Goal: Information Seeking & Learning: Learn about a topic

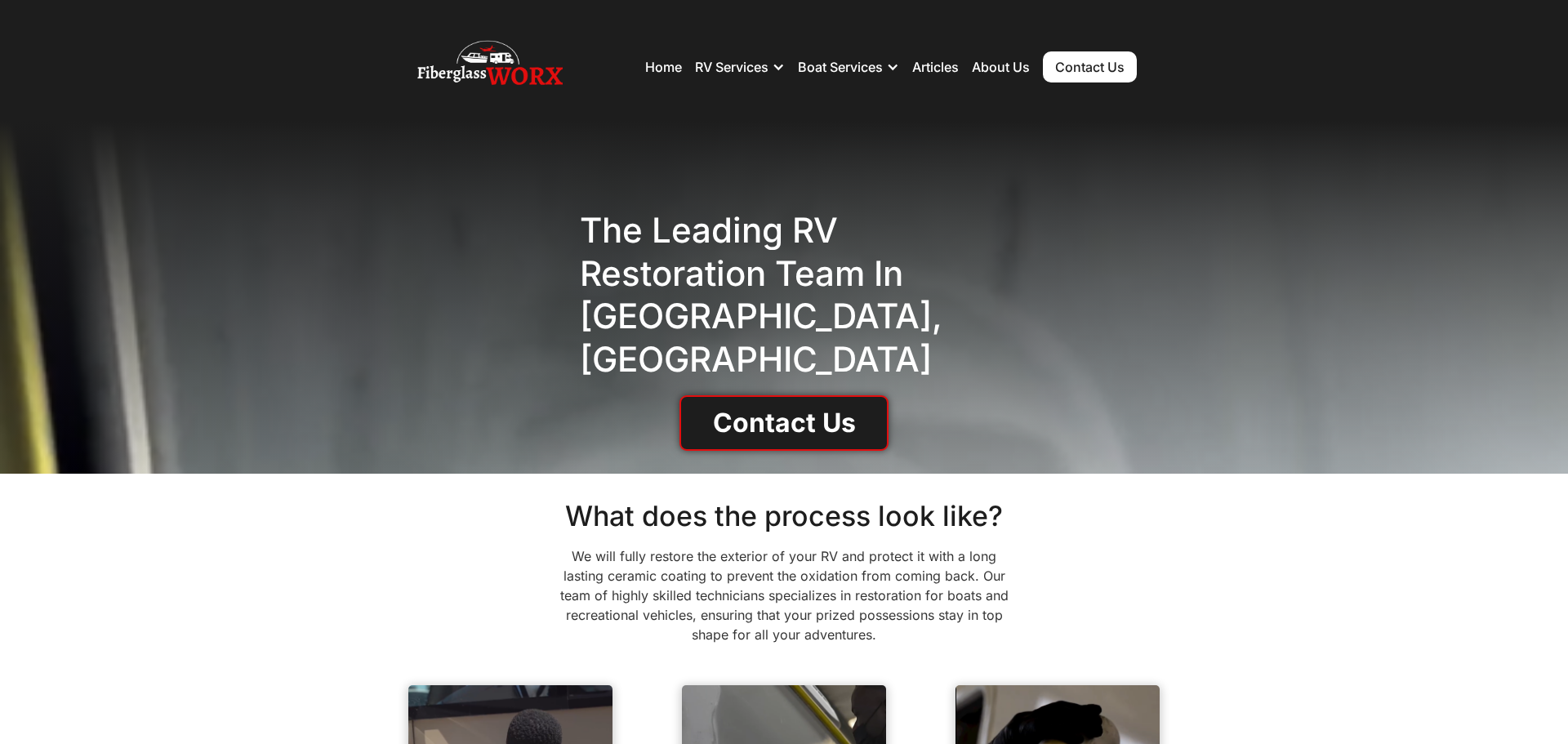
click at [807, 244] on h1 "The Leading RV Restoration Team in Denver, CO" at bounding box center [784, 295] width 409 height 172
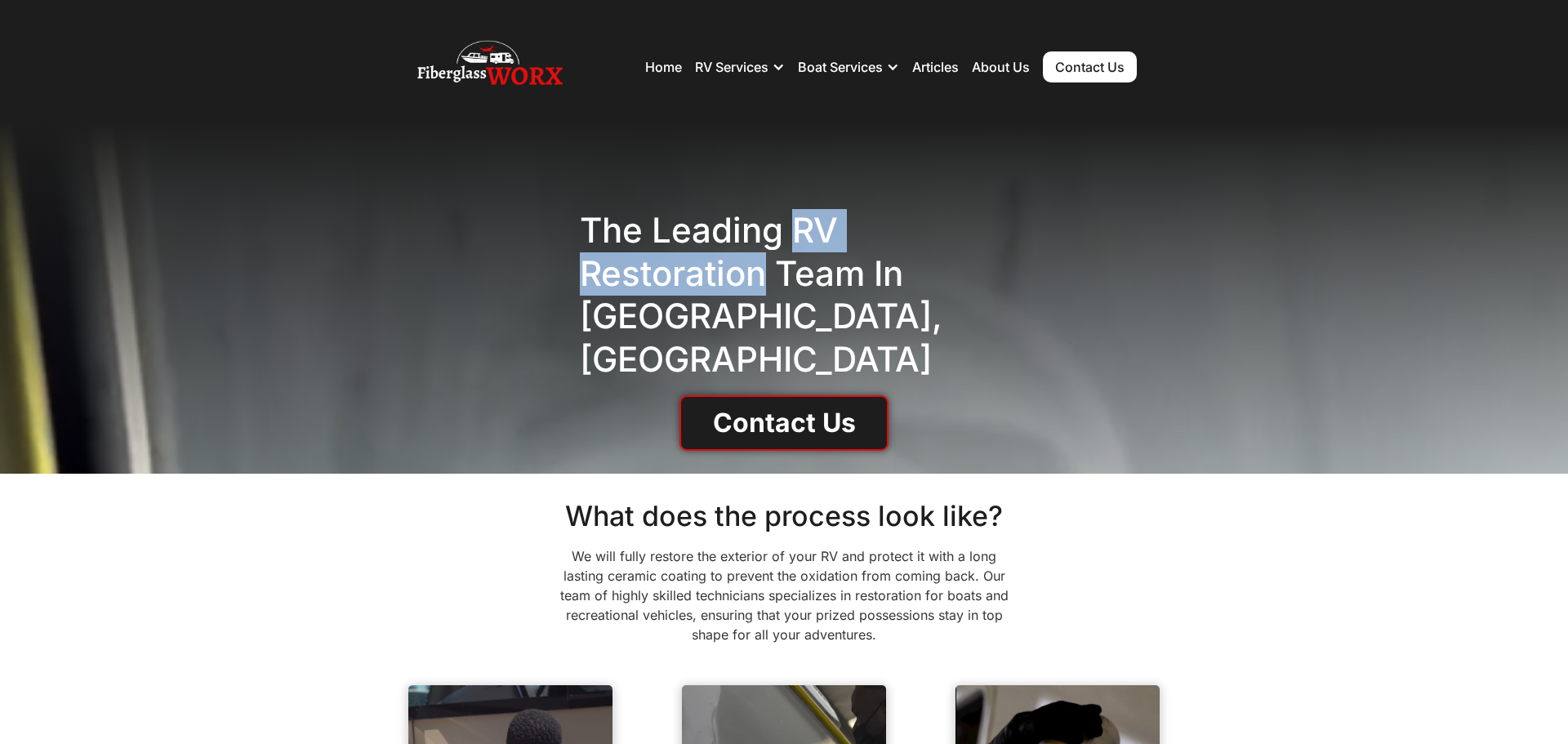
drag, startPoint x: 807, startPoint y: 244, endPoint x: 750, endPoint y: 298, distance: 78.5
click at [750, 298] on h1 "The Leading RV Restoration Team in Denver, CO" at bounding box center [784, 295] width 409 height 172
copy h1 "RV Restoration"
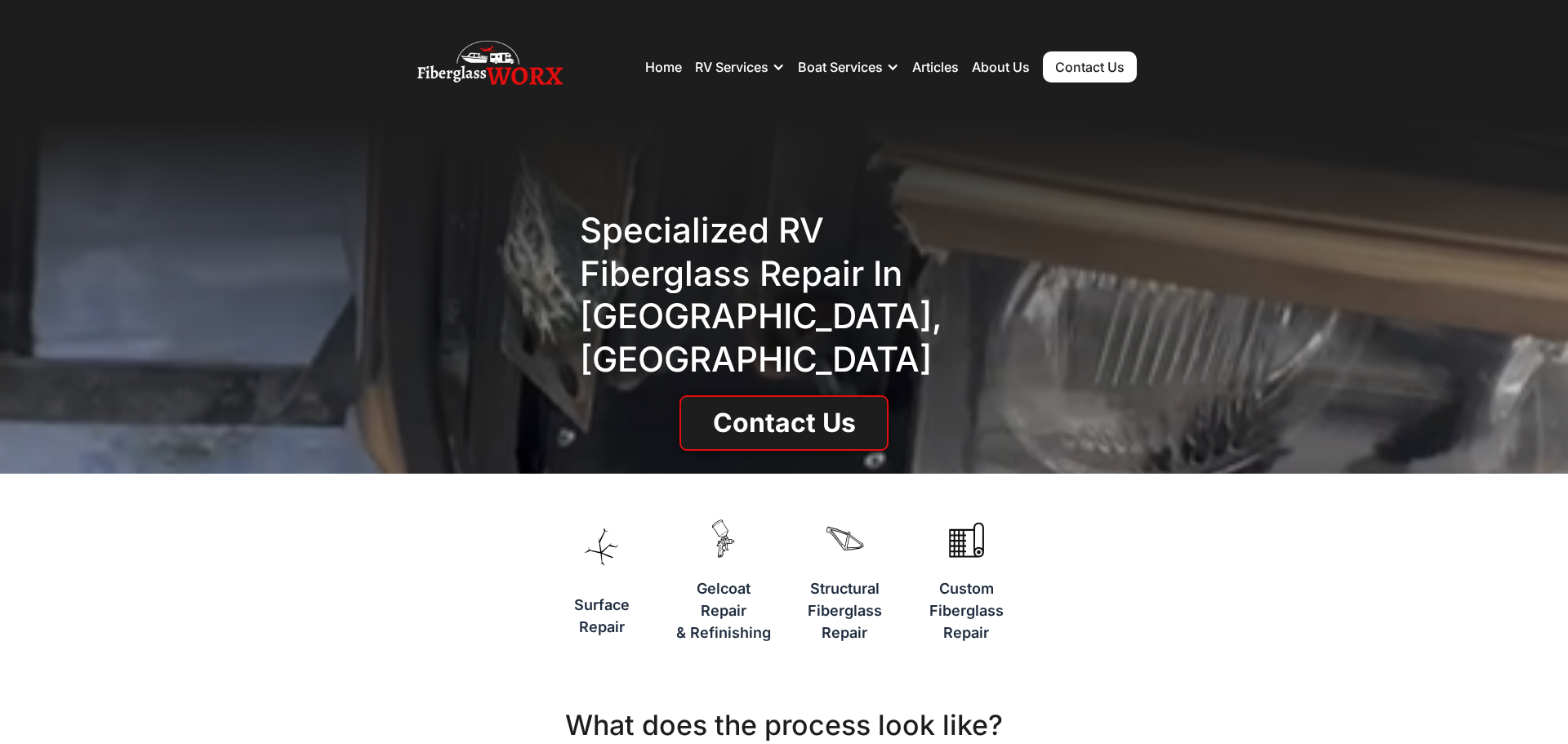
click at [795, 248] on h1 "Specialized RV Fiberglass repair in Denver, CO" at bounding box center [784, 295] width 409 height 172
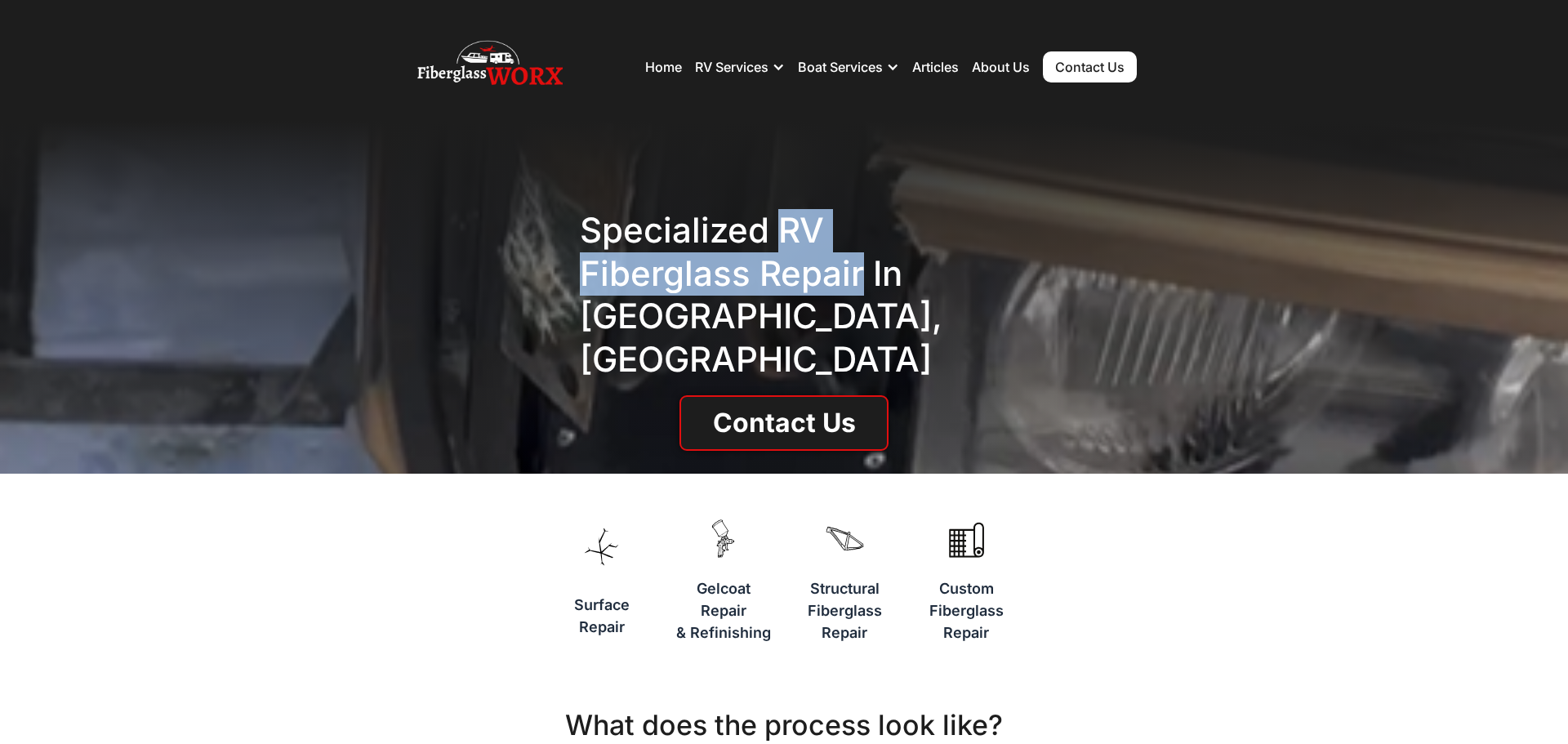
drag, startPoint x: 795, startPoint y: 248, endPoint x: 810, endPoint y: 275, distance: 30.9
click at [810, 275] on h1 "Specialized RV Fiberglass repair in Denver, CO" at bounding box center [784, 295] width 409 height 172
copy h1 "RV Fiberglass repair"
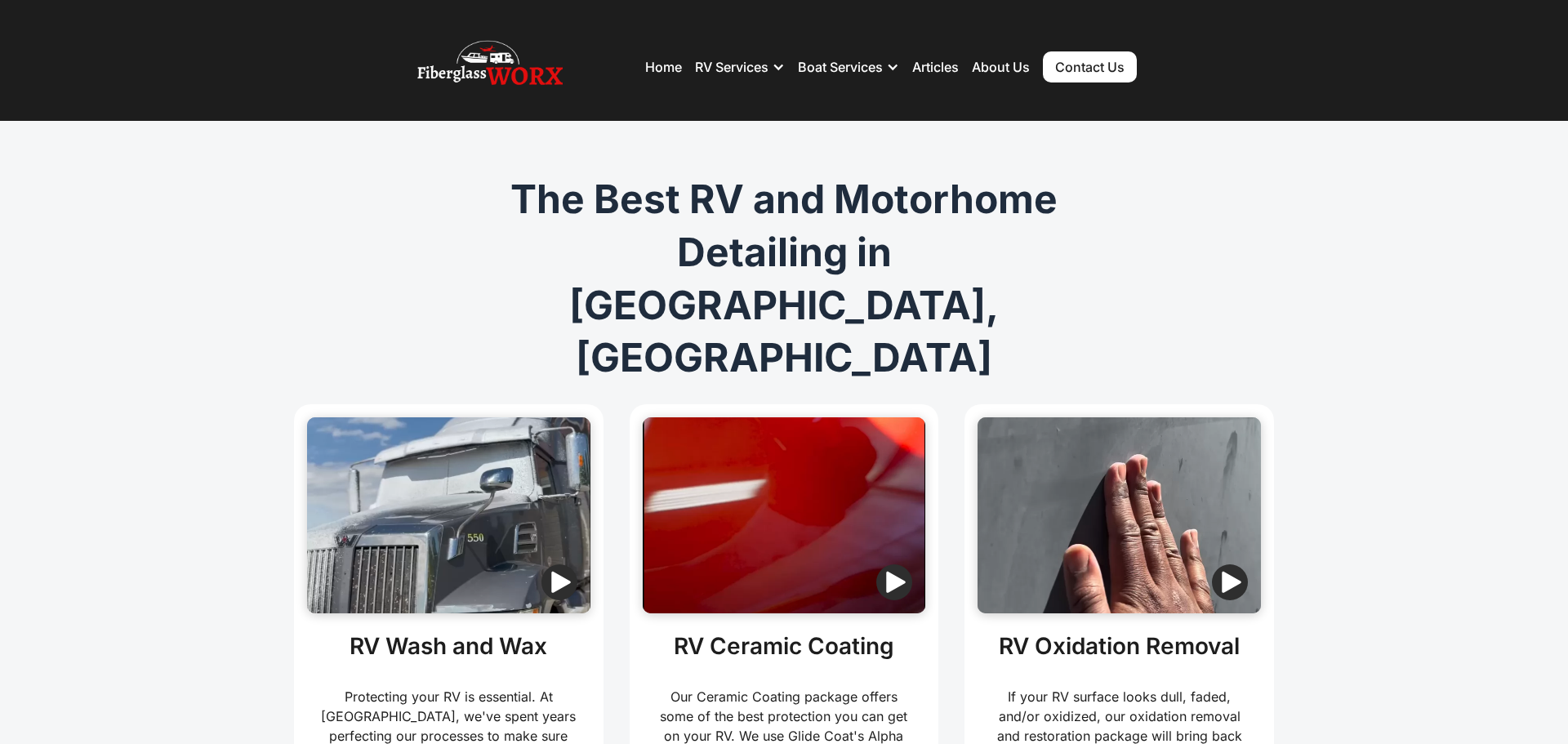
click at [708, 191] on h1 "The Best RV and Motorhome Detailing in Denver, CO" at bounding box center [784, 279] width 627 height 212
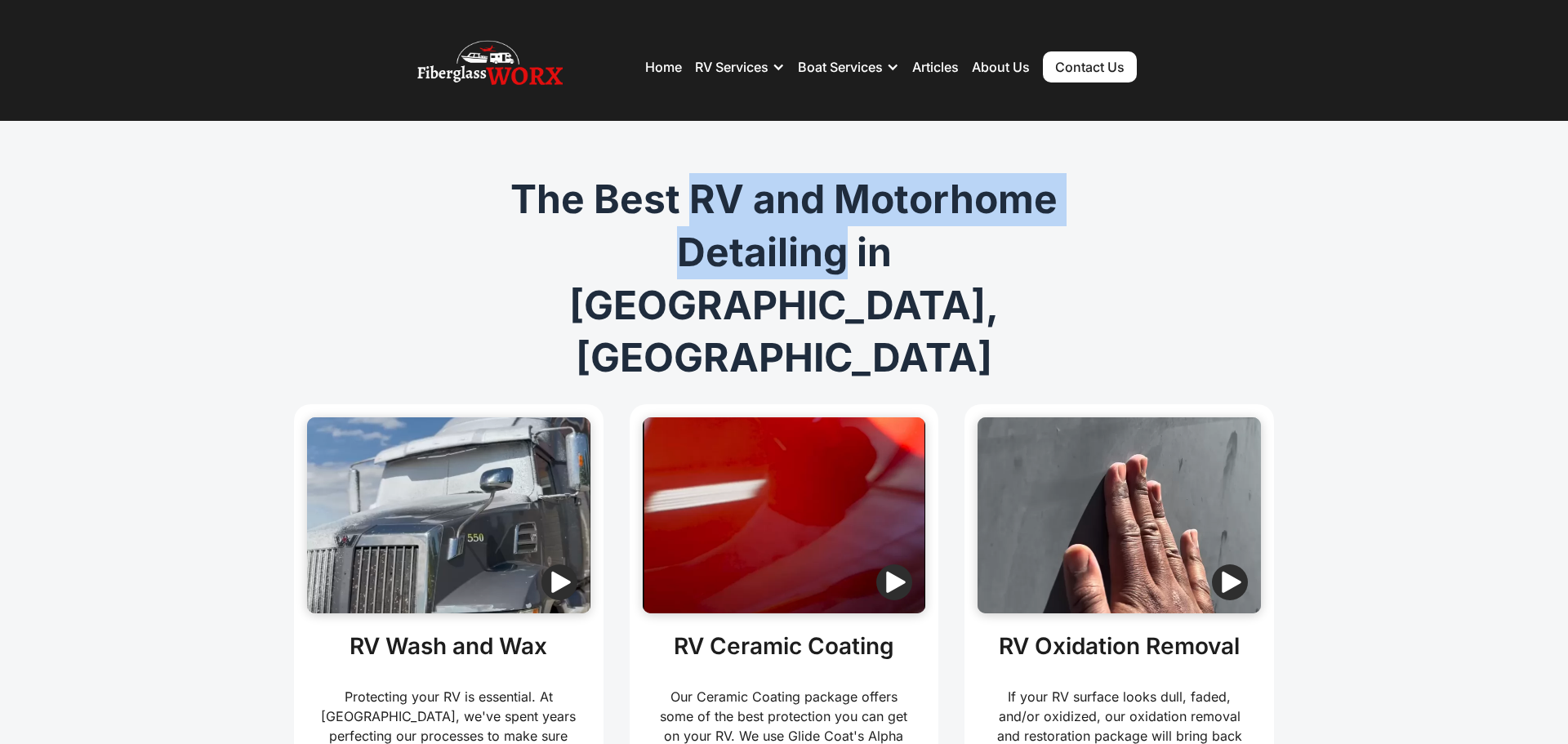
drag, startPoint x: 708, startPoint y: 191, endPoint x: 698, endPoint y: 236, distance: 46.1
click at [698, 236] on h1 "The Best RV and Motorhome Detailing in Denver, CO" at bounding box center [784, 279] width 627 height 212
copy h1 "RV and Motorhome Detailing"
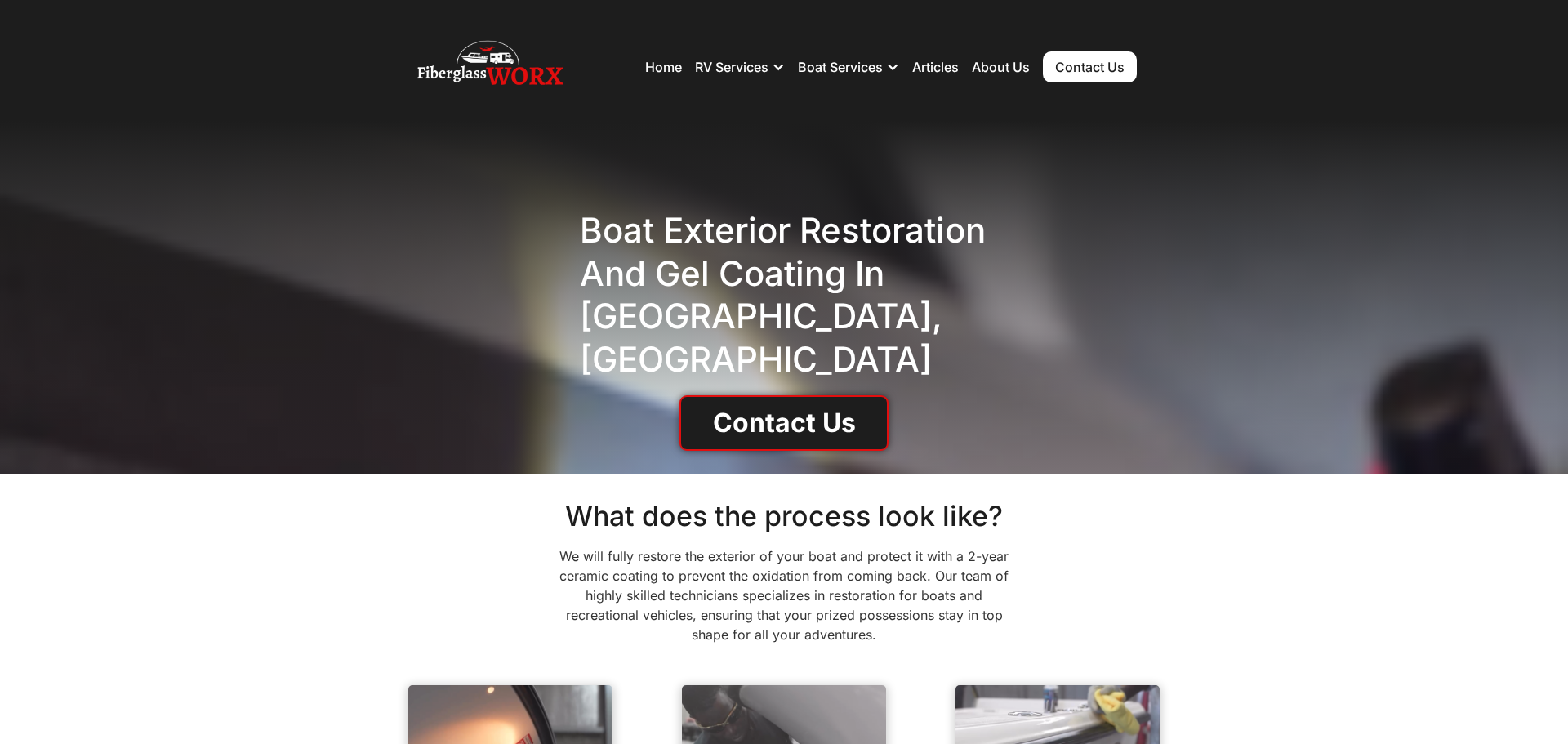
click at [631, 245] on h1 "Boat exterior Restoration and Gel Coating in [GEOGRAPHIC_DATA], [GEOGRAPHIC_DAT…" at bounding box center [784, 295] width 409 height 172
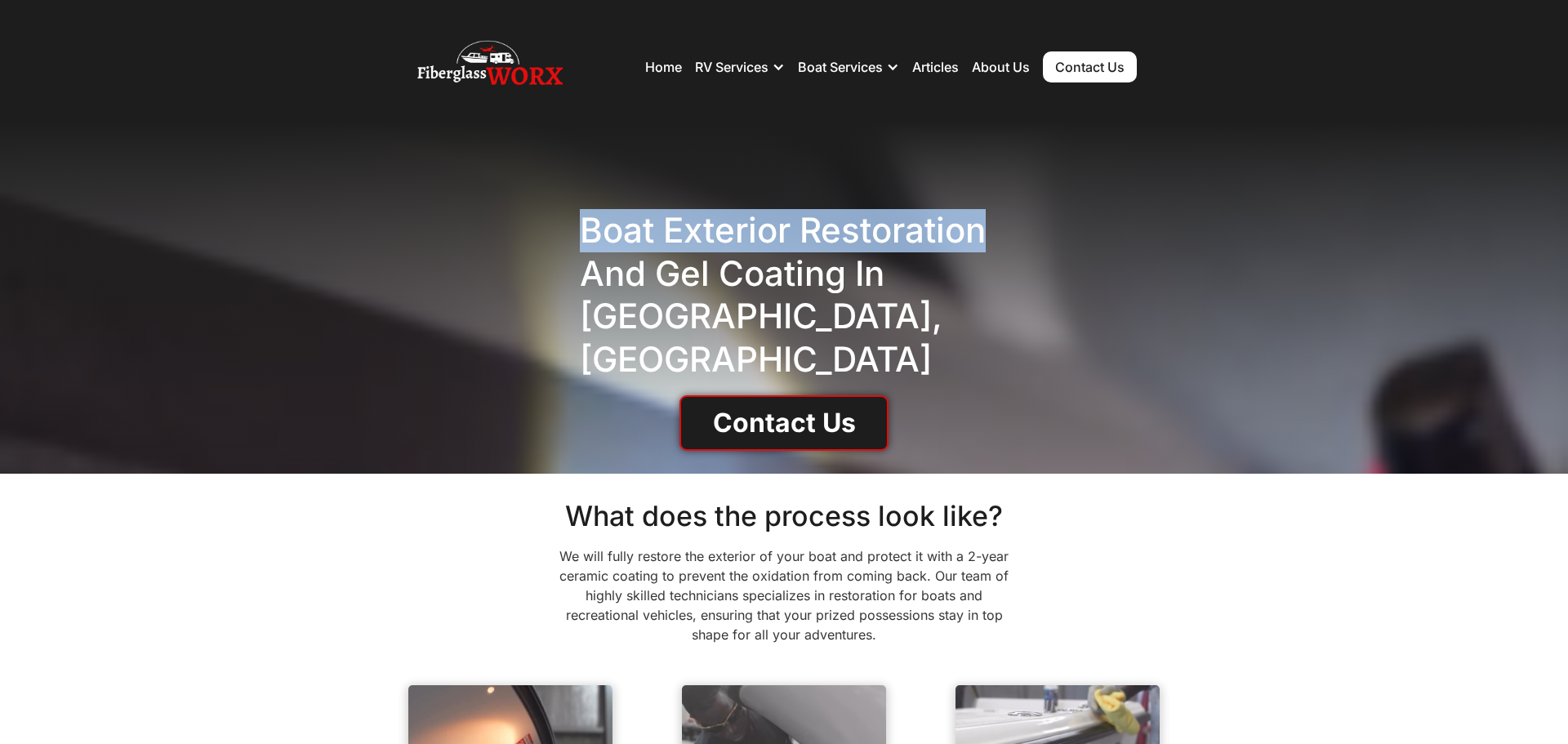
drag, startPoint x: 631, startPoint y: 245, endPoint x: 823, endPoint y: 251, distance: 192.1
click at [823, 251] on h1 "Boat exterior Restoration and Gel Coating in [GEOGRAPHIC_DATA], [GEOGRAPHIC_DAT…" at bounding box center [784, 295] width 409 height 172
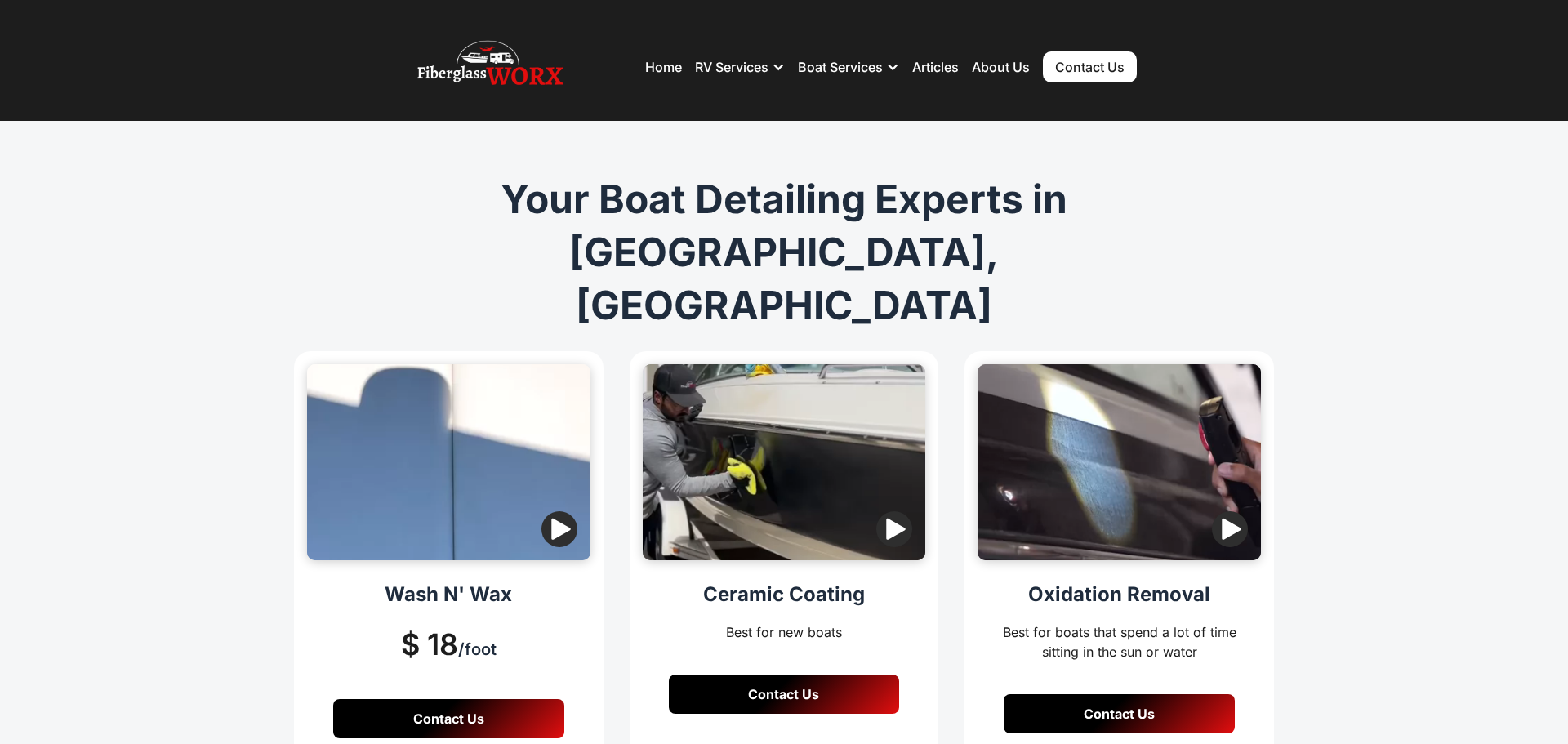
click at [657, 197] on h1 "Your Boat Detailing Experts in [GEOGRAPHIC_DATA], [GEOGRAPHIC_DATA]" at bounding box center [784, 252] width 627 height 158
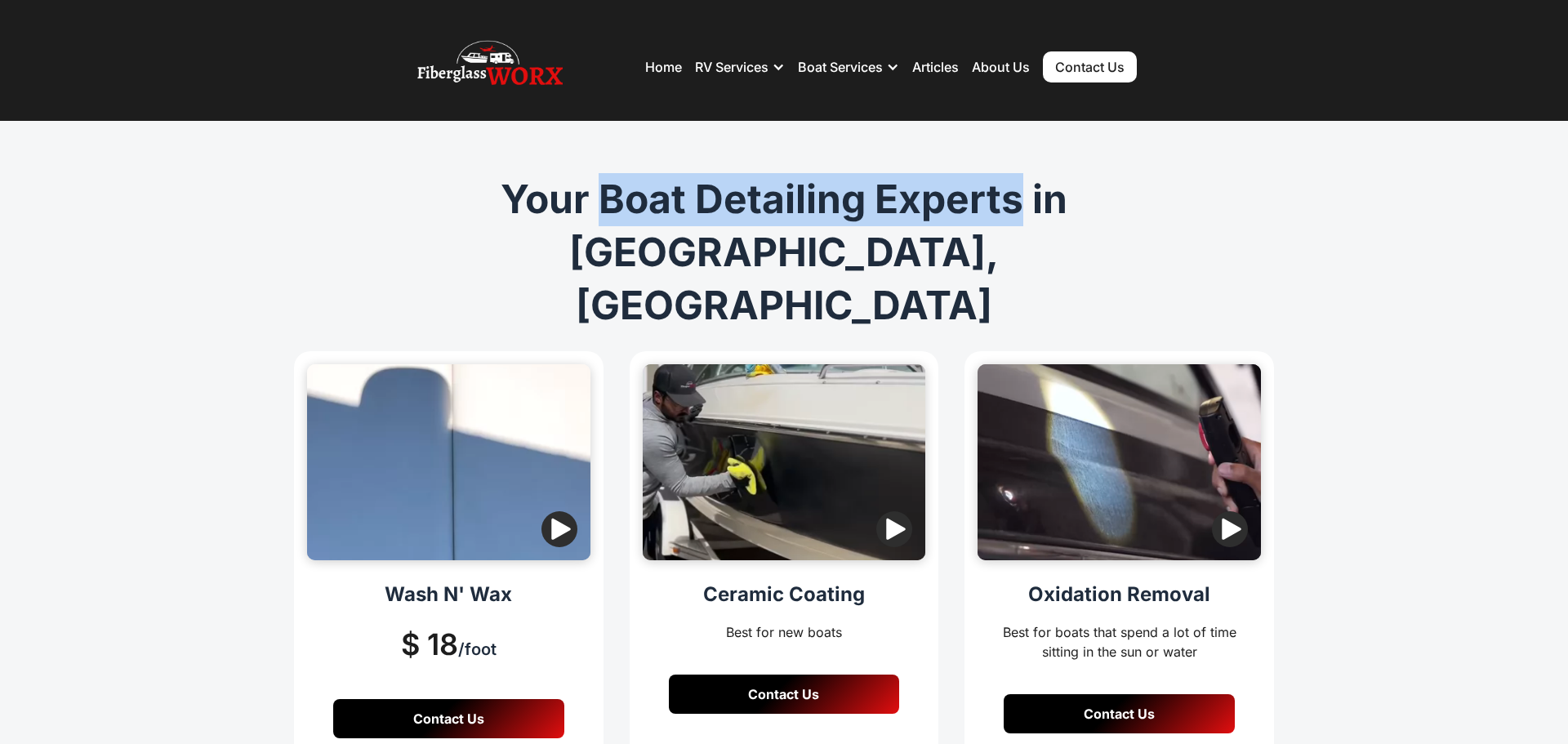
drag, startPoint x: 657, startPoint y: 197, endPoint x: 893, endPoint y: 194, distance: 236.0
click at [893, 194] on h1 "Your Boat Detailing Experts in [GEOGRAPHIC_DATA], [GEOGRAPHIC_DATA]" at bounding box center [784, 252] width 627 height 158
copy h1 "Boat Detailing Experts"
